Goal: Task Accomplishment & Management: Manage account settings

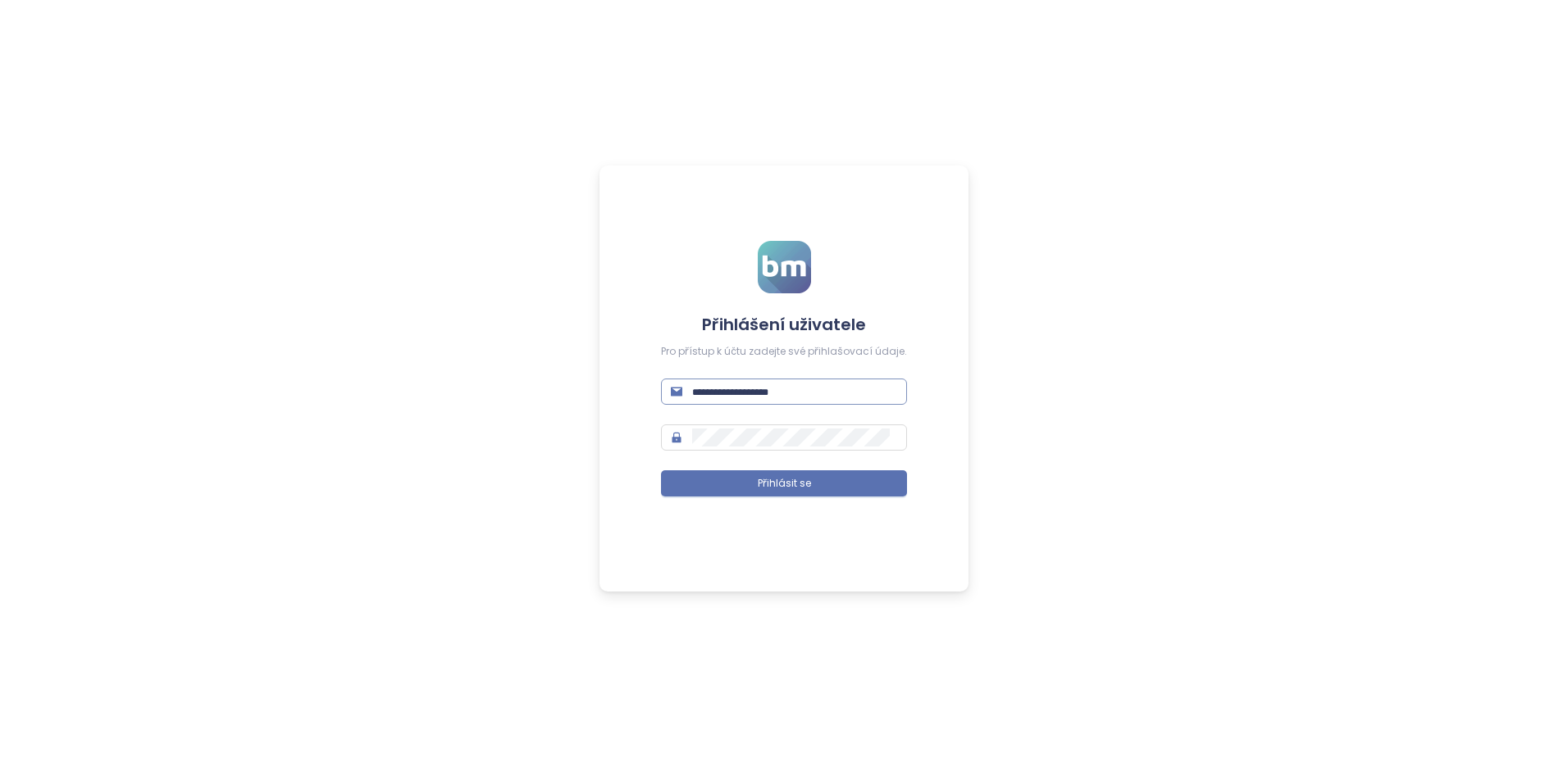
click at [792, 394] on input "text" at bounding box center [794, 392] width 205 height 18
paste input "**********"
type input "**********"
click at [762, 488] on span "Přihlásit se" at bounding box center [784, 483] width 53 height 15
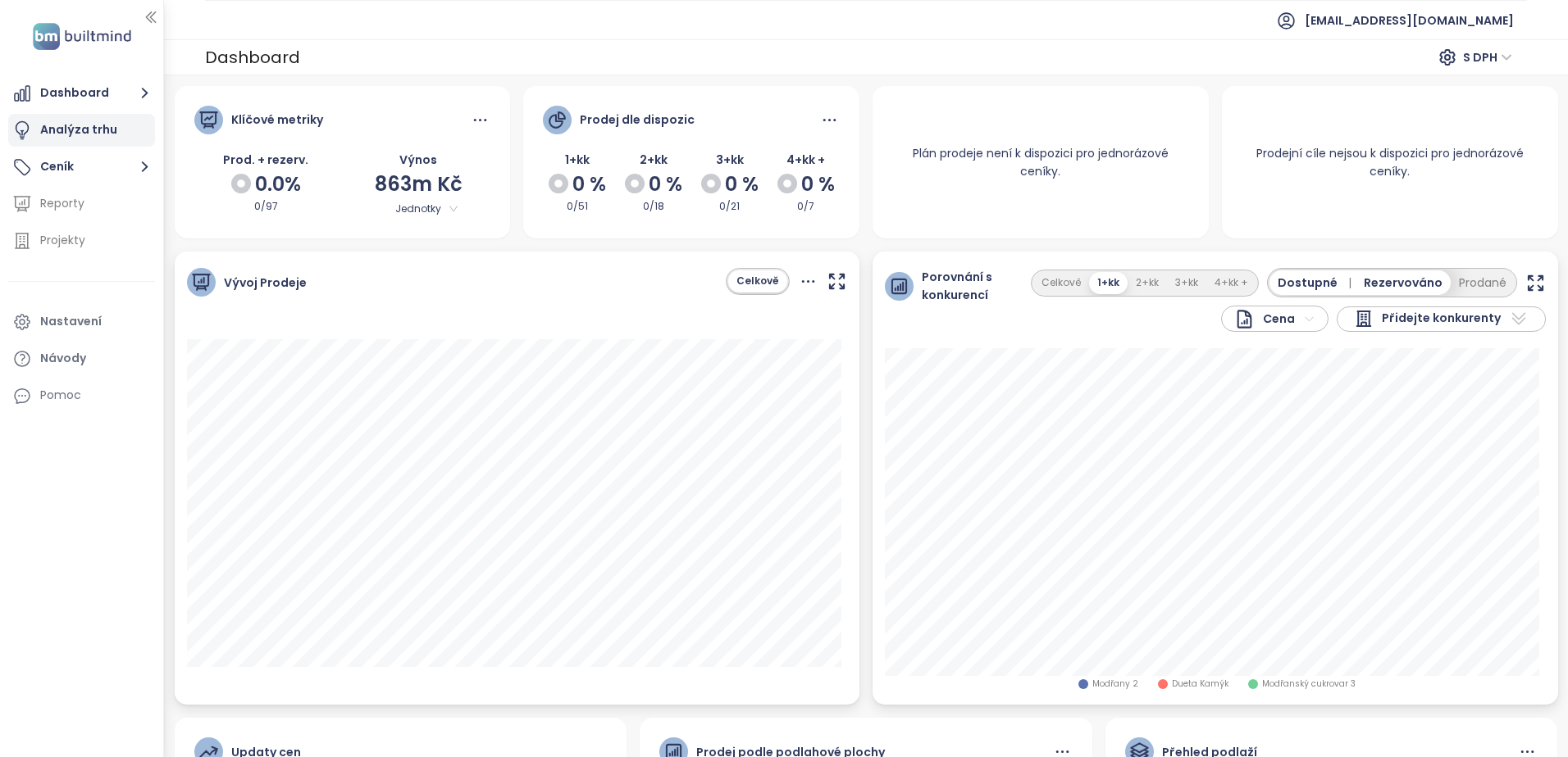
click at [68, 128] on div "Analýza trhu" at bounding box center [78, 130] width 77 height 21
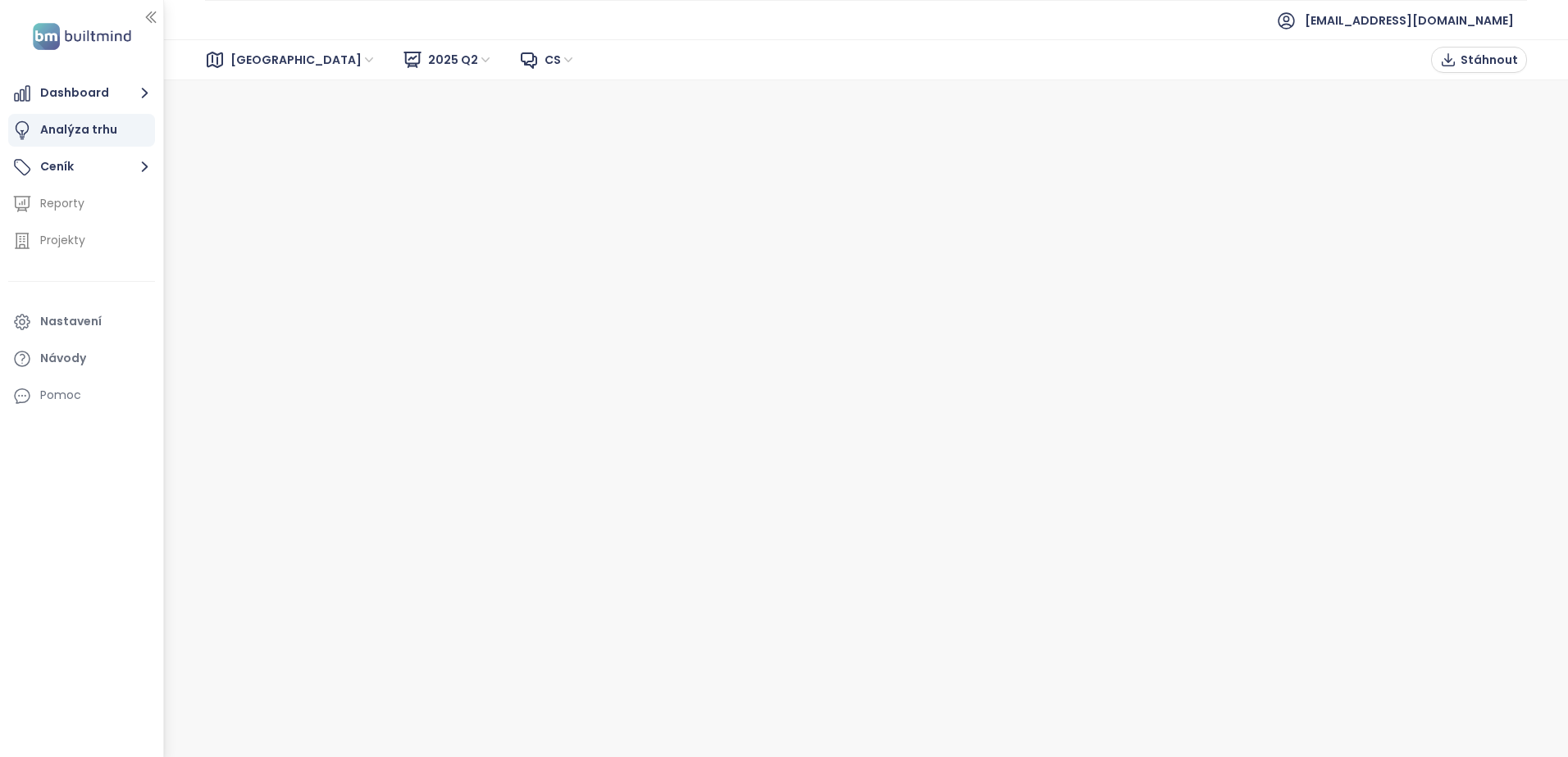
click at [258, 55] on span "Brno" at bounding box center [304, 59] width 146 height 24
click at [258, 116] on div "Praha" at bounding box center [304, 119] width 132 height 18
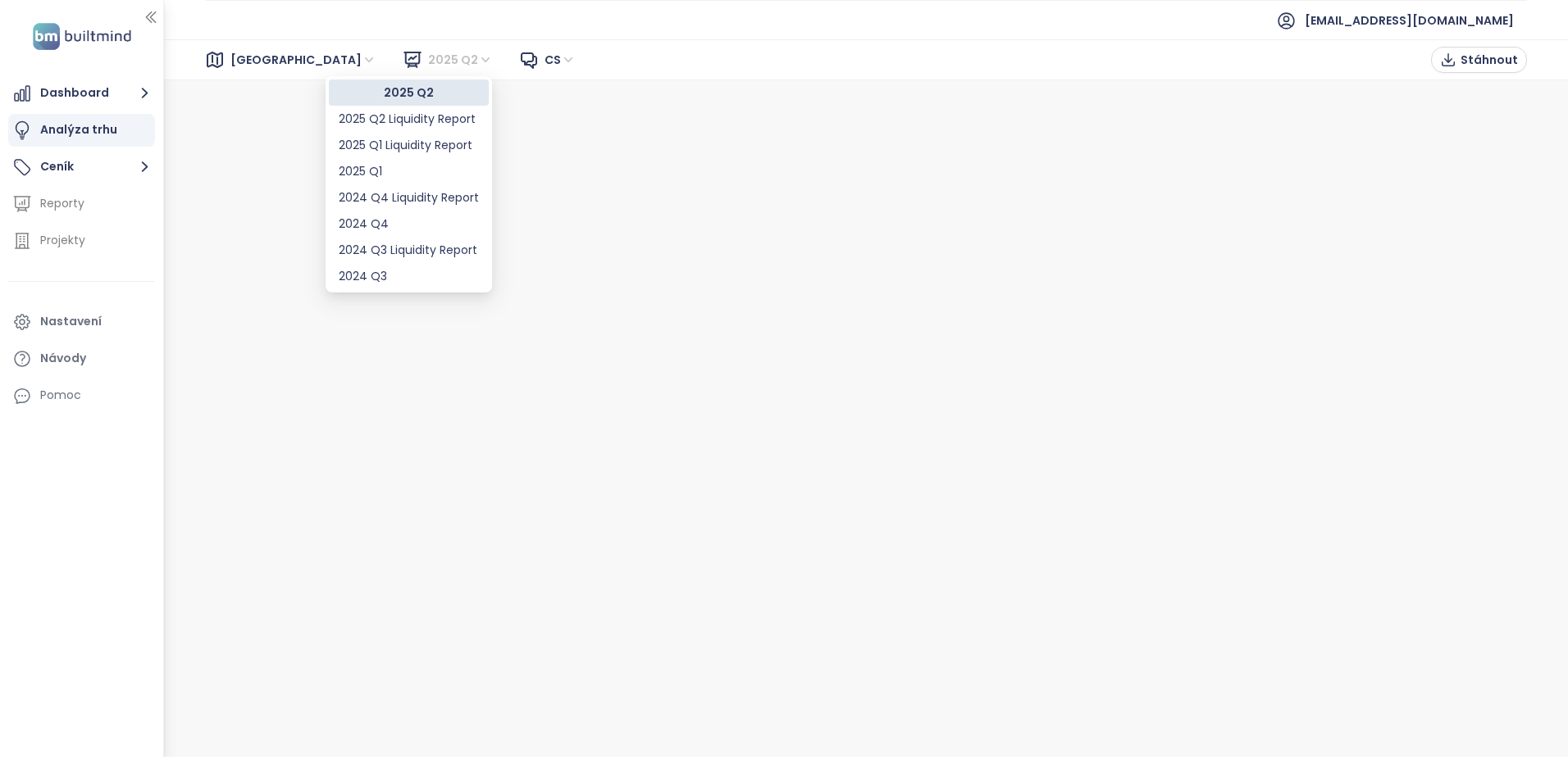
click at [428, 56] on span "2025 Q2" at bounding box center [461, 59] width 65 height 24
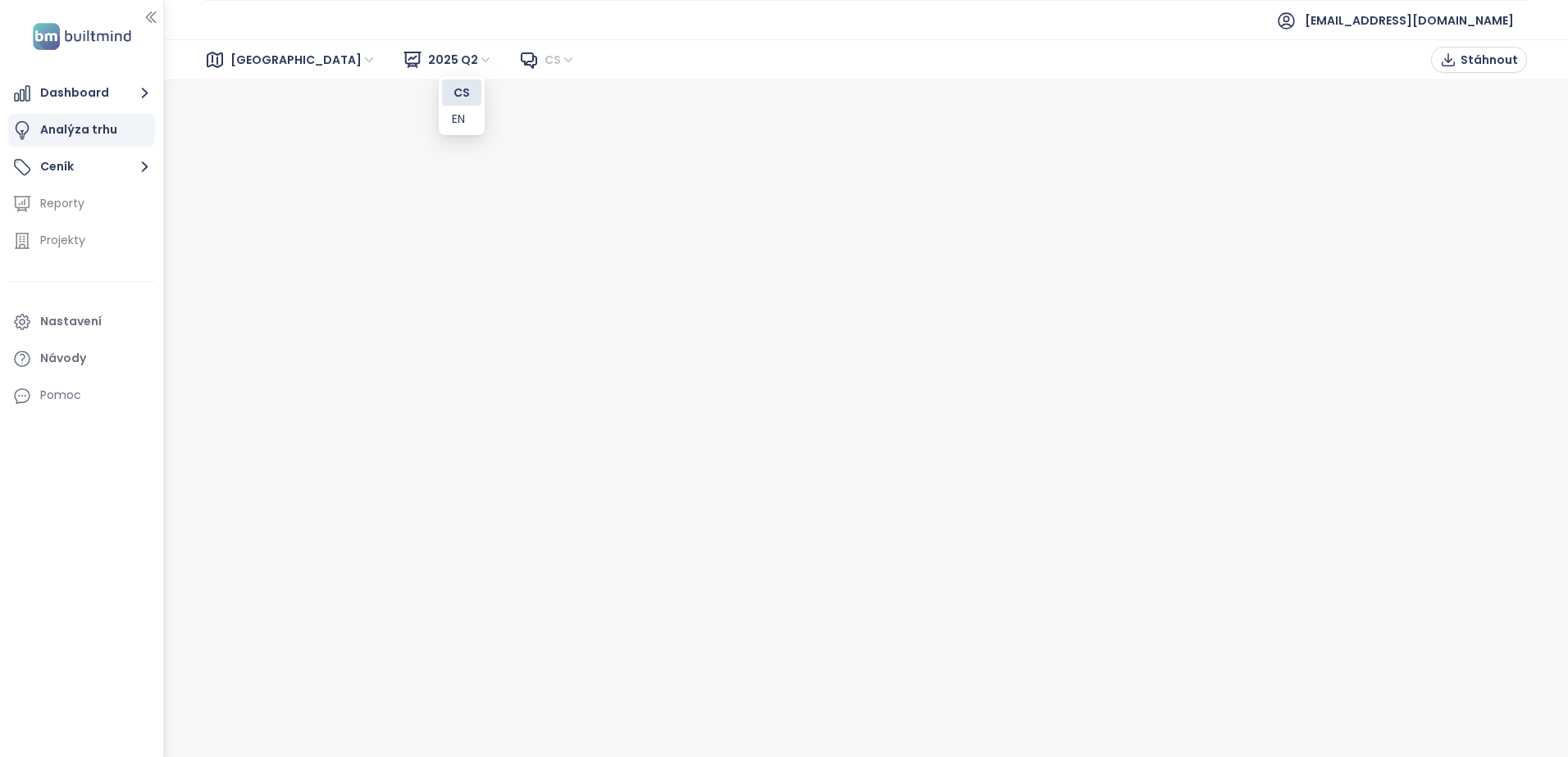
click at [545, 61] on span "cs" at bounding box center [560, 59] width 32 height 24
click at [152, 13] on icon "button" at bounding box center [151, 17] width 16 height 16
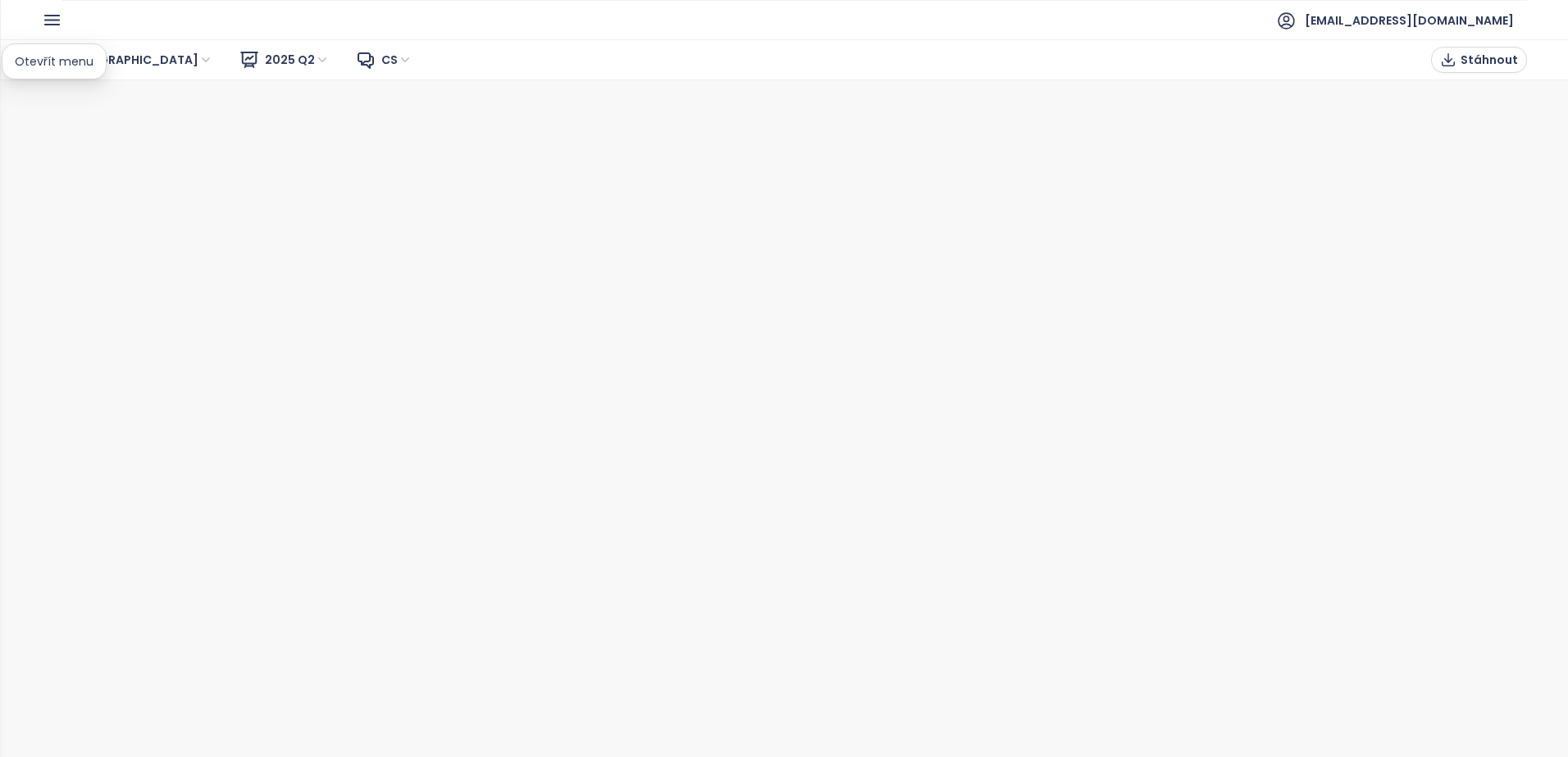
click at [50, 15] on icon "button" at bounding box center [51, 20] width 14 height 9
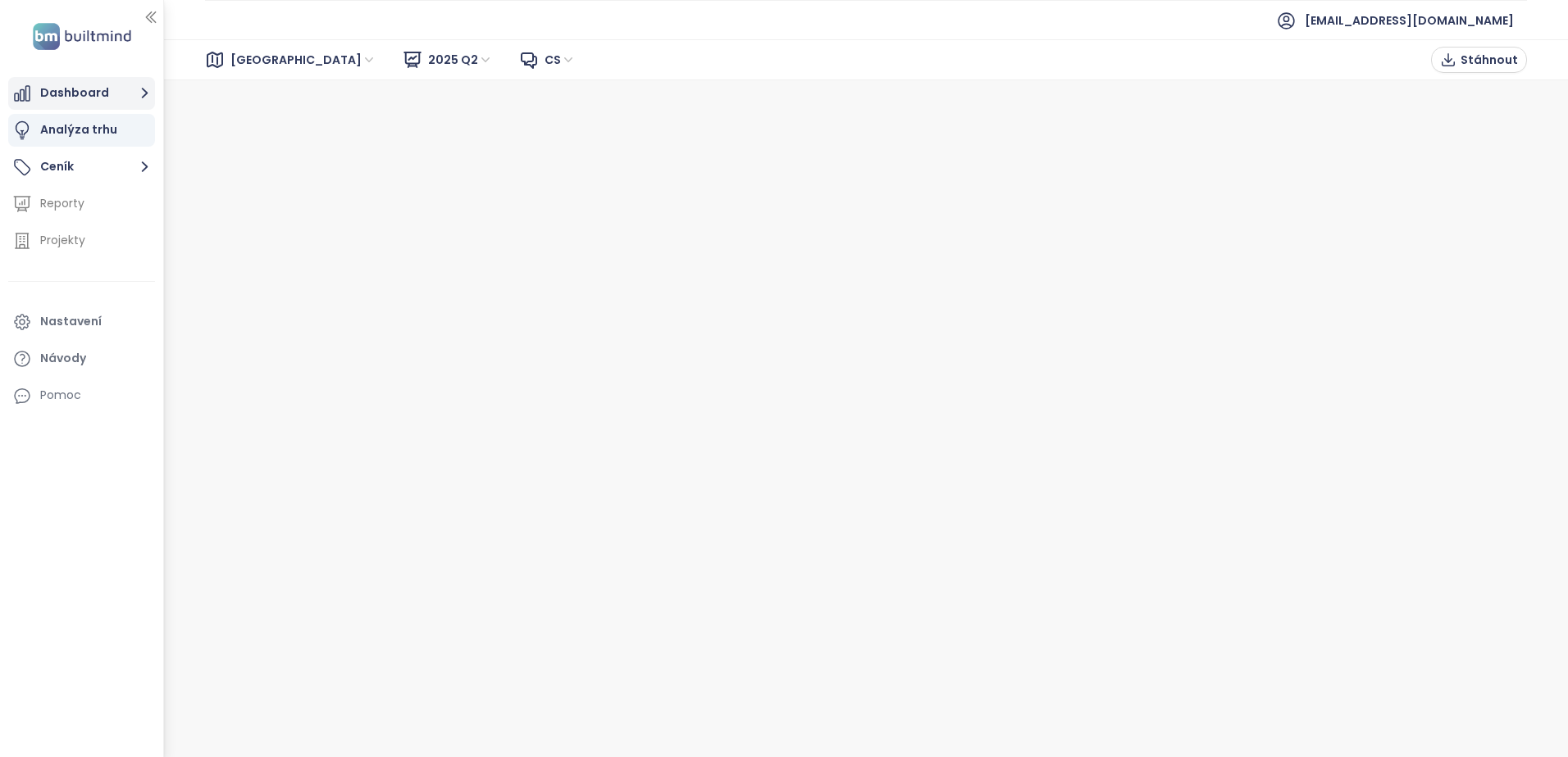
click at [141, 99] on icon "button" at bounding box center [144, 93] width 21 height 21
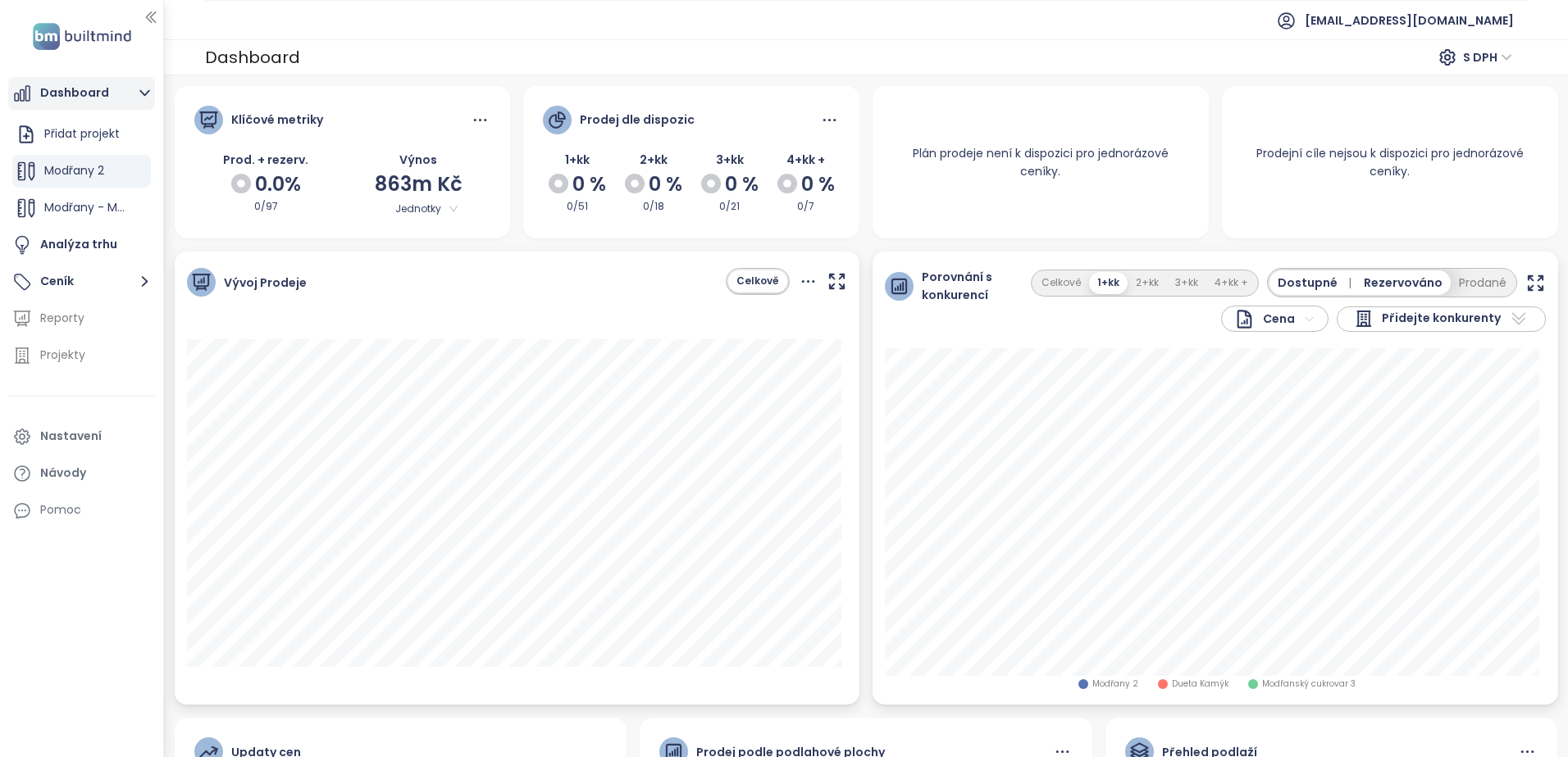
click at [70, 95] on button "Dashboard" at bounding box center [81, 93] width 147 height 32
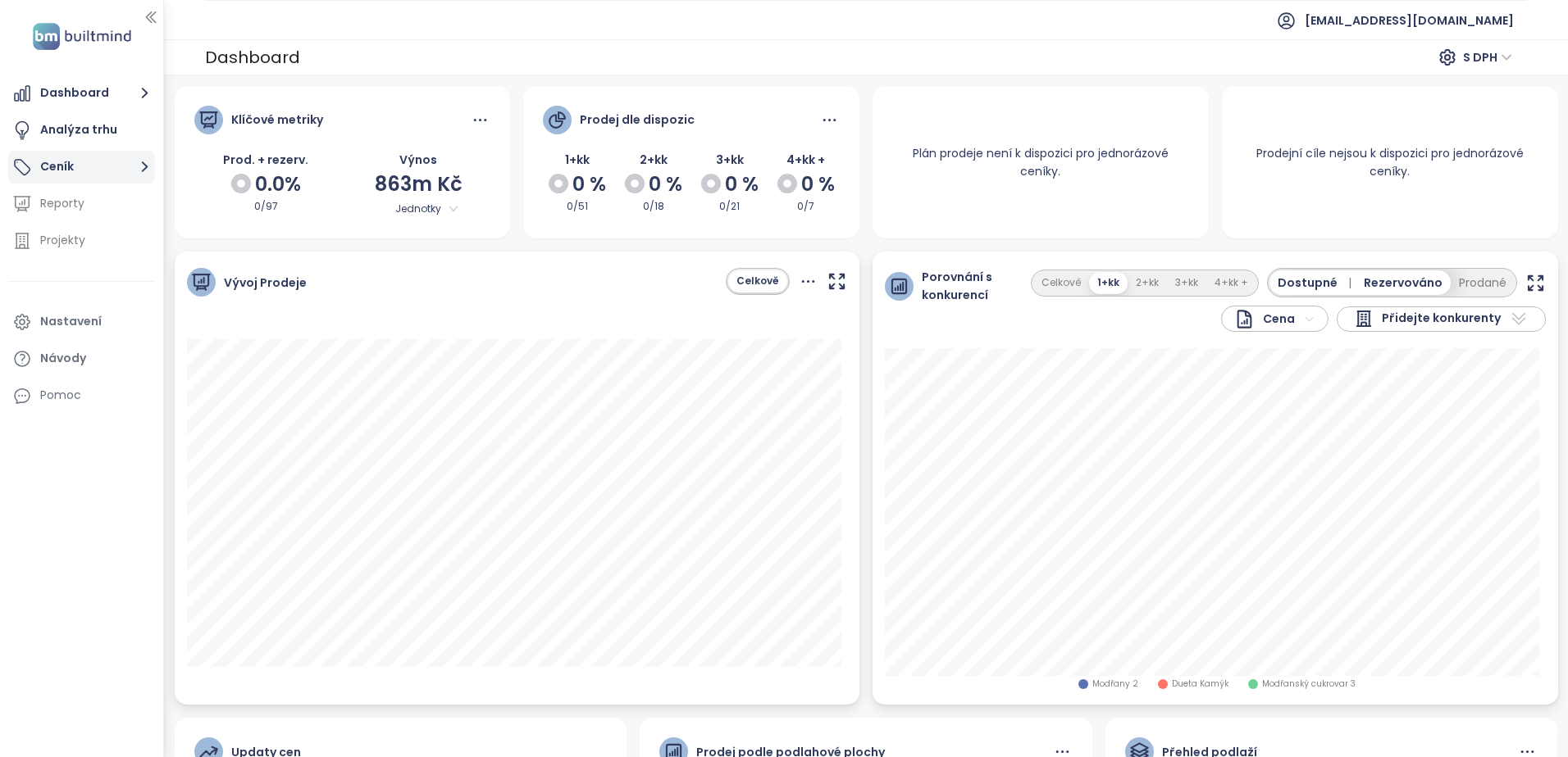
click at [66, 167] on button "Ceník" at bounding box center [81, 167] width 147 height 32
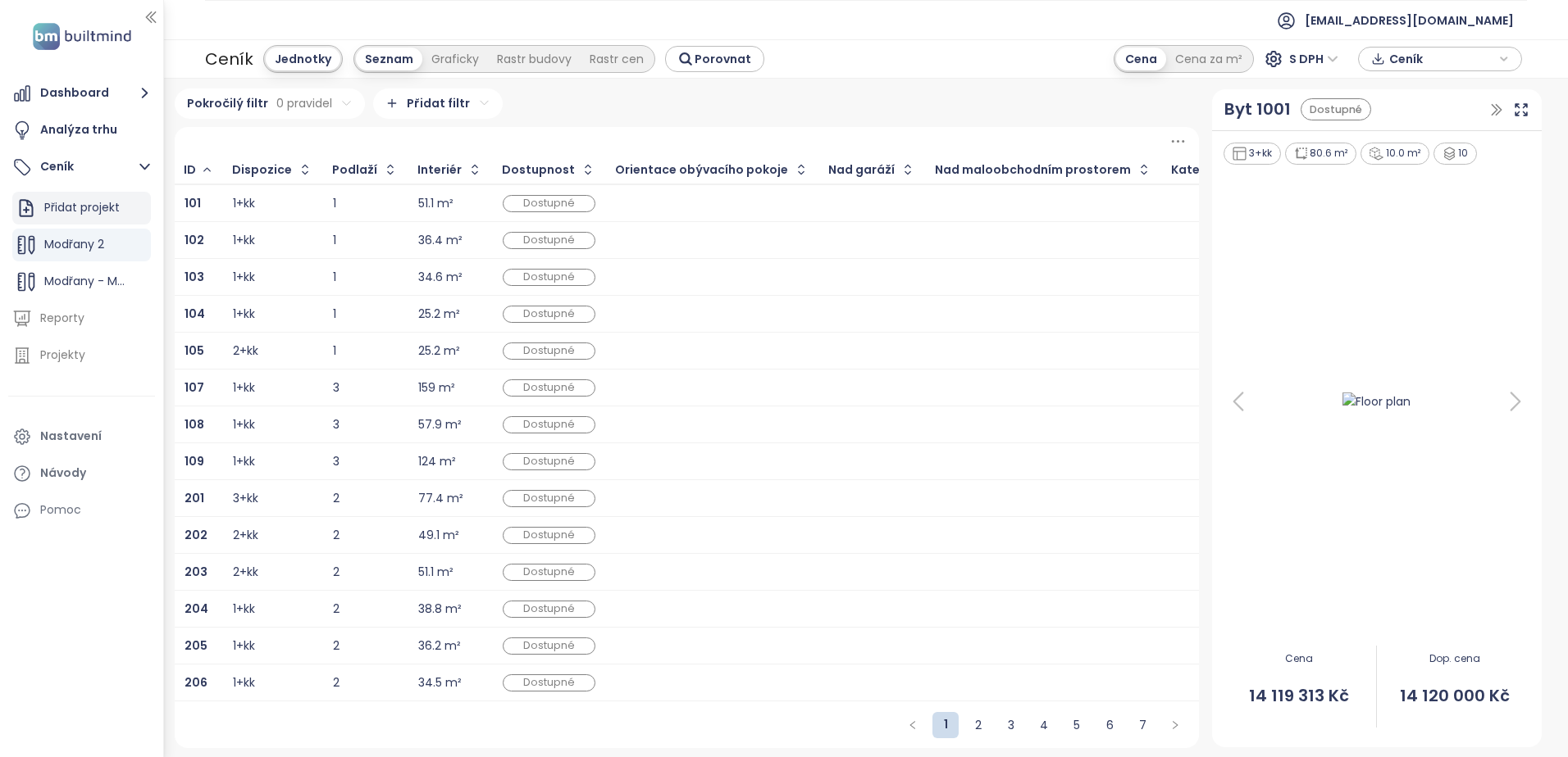
click at [80, 208] on div "Přidat projekt" at bounding box center [82, 207] width 76 height 21
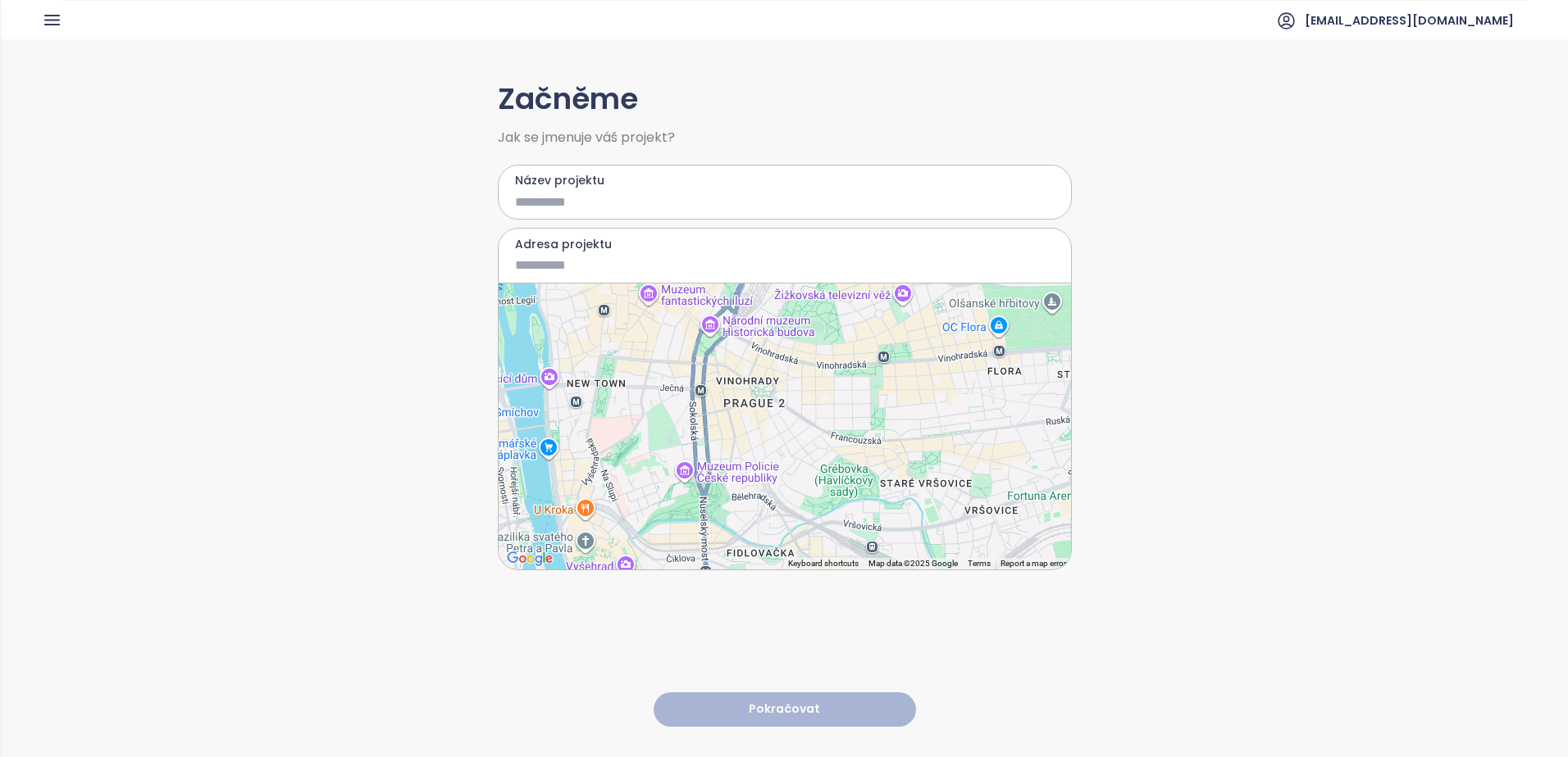
drag, startPoint x: 709, startPoint y: 512, endPoint x: 814, endPoint y: 414, distance: 143.6
click at [814, 414] on div at bounding box center [784, 426] width 573 height 286
